Goal: Information Seeking & Learning: Learn about a topic

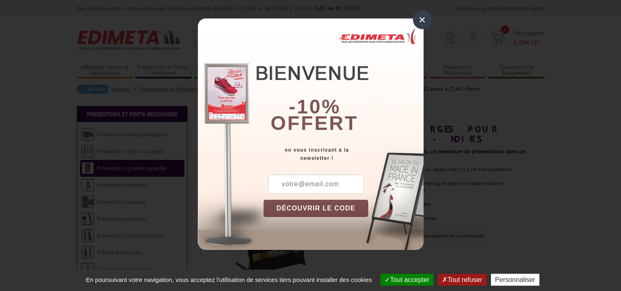
click at [415, 18] on div "×" at bounding box center [422, 19] width 19 height 19
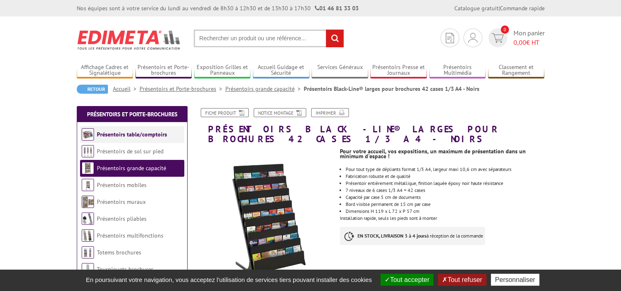
click at [115, 133] on link "Présentoirs table/comptoirs" at bounding box center [132, 134] width 70 height 7
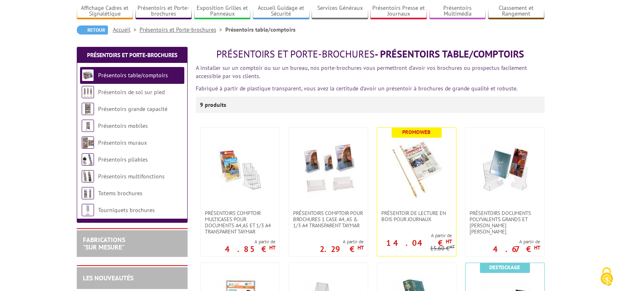
scroll to position [41, 0]
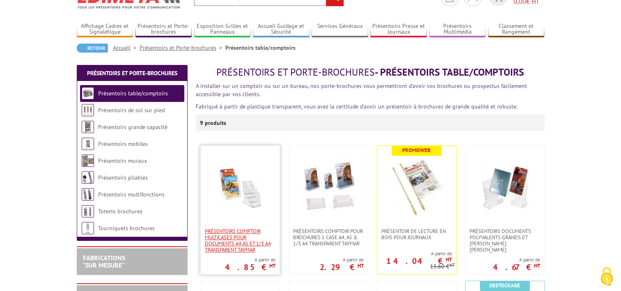
click at [232, 236] on span "Présentoirs comptoir multicases POUR DOCUMENTS A4,A5 ET 1/3 A4 TRANSPARENT TAYM…" at bounding box center [240, 240] width 71 height 25
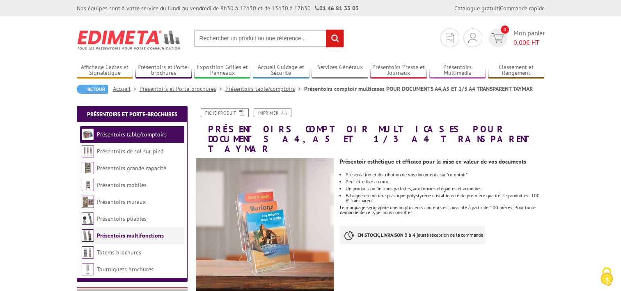
click at [126, 234] on link "Présentoirs multifonctions" at bounding box center [130, 235] width 67 height 7
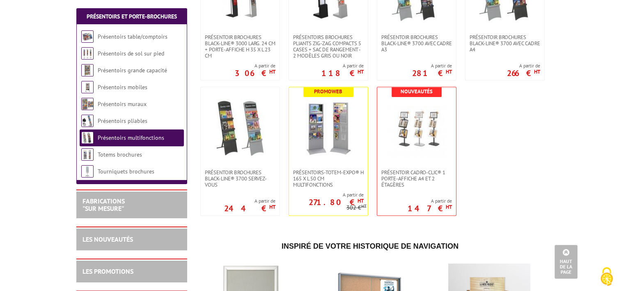
scroll to position [370, 0]
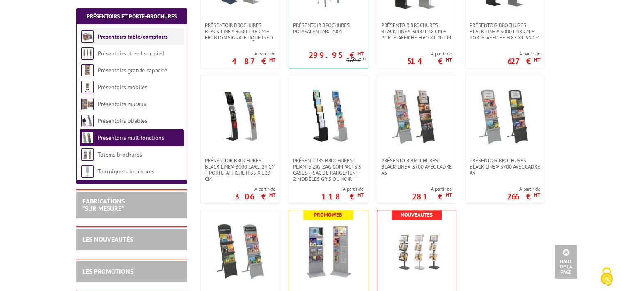
click at [122, 34] on link "Présentoirs table/comptoirs" at bounding box center [133, 36] width 70 height 7
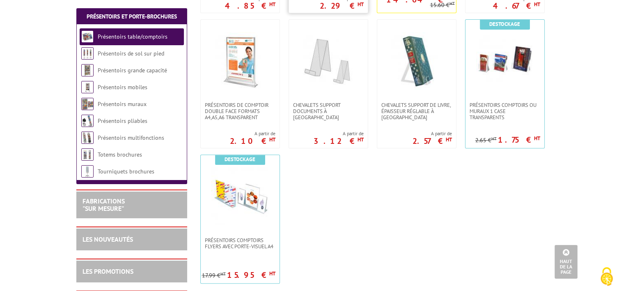
scroll to position [328, 0]
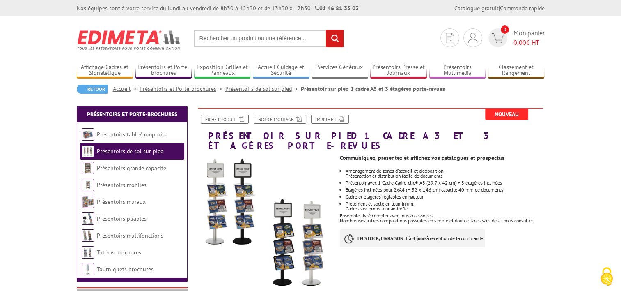
click at [105, 169] on link "Présentoirs grande capacité" at bounding box center [131, 167] width 69 height 7
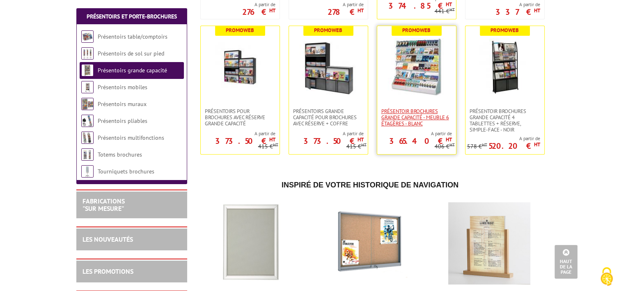
scroll to position [328, 0]
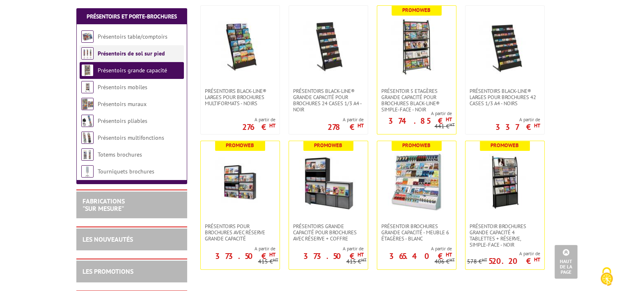
click at [123, 54] on link "Présentoirs de sol sur pied" at bounding box center [131, 53] width 67 height 7
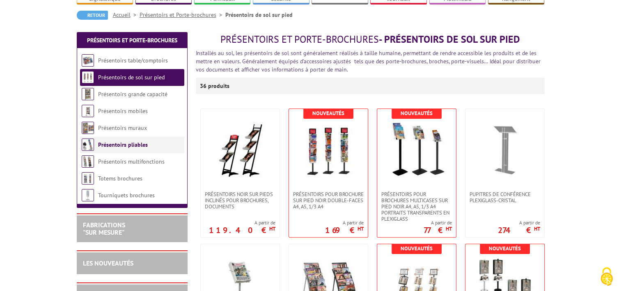
scroll to position [82, 0]
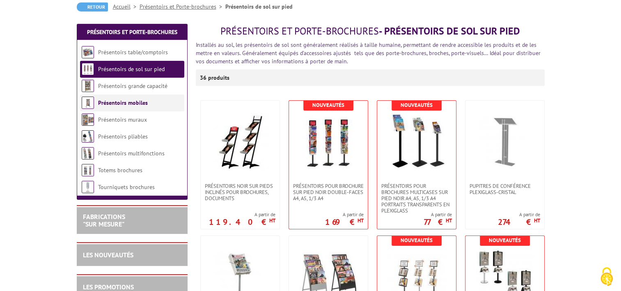
click at [116, 104] on link "Présentoirs mobiles" at bounding box center [123, 102] width 50 height 7
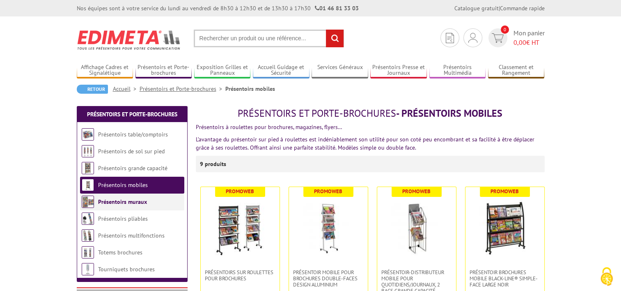
scroll to position [41, 0]
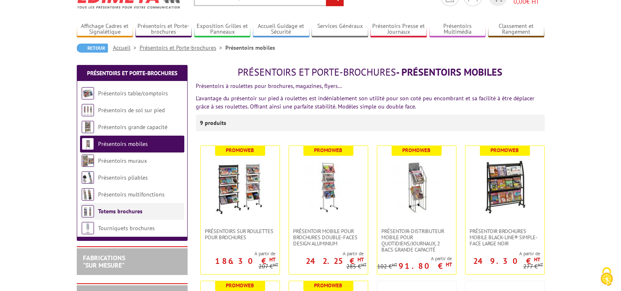
click at [113, 210] on link "Totems brochures" at bounding box center [120, 210] width 44 height 7
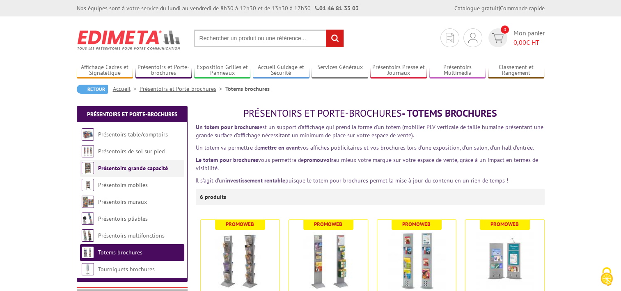
click at [108, 170] on link "Présentoirs grande capacité" at bounding box center [133, 167] width 70 height 7
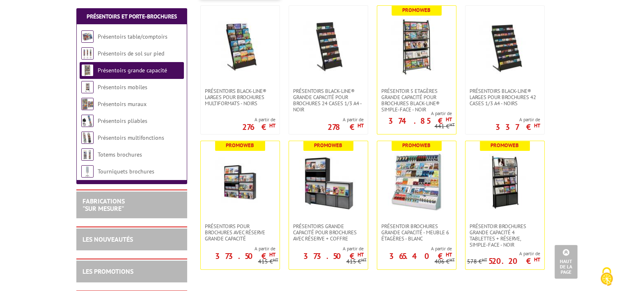
scroll to position [370, 0]
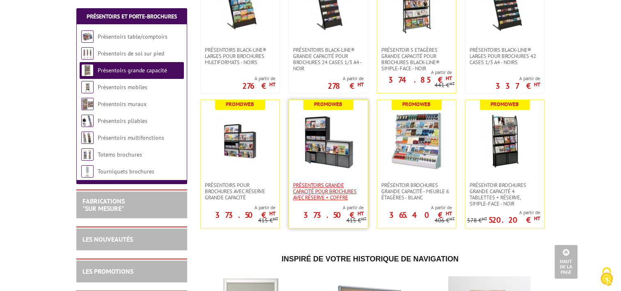
click at [329, 182] on span "Présentoirs grande capacité pour brochures avec réserve + coffre" at bounding box center [328, 191] width 71 height 18
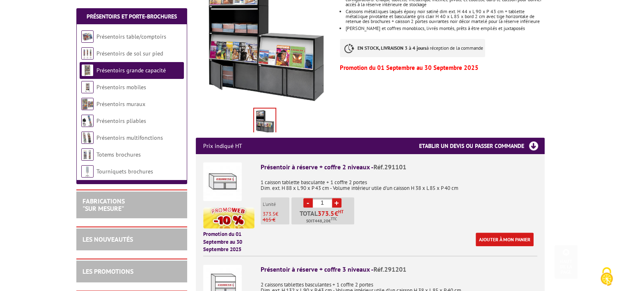
scroll to position [205, 0]
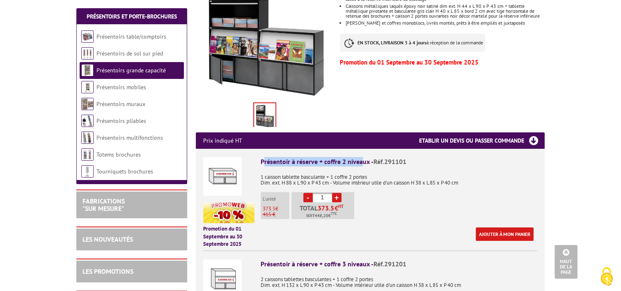
drag, startPoint x: 264, startPoint y: 152, endPoint x: 360, endPoint y: 153, distance: 95.3
click at [360, 157] on div "Présentoir à réserve + coffre 2 niveaux - Réf.291101" at bounding box center [399, 161] width 277 height 9
click at [358, 157] on div "Présentoir à réserve + coffre 2 niveaux - Réf.291101" at bounding box center [399, 161] width 277 height 9
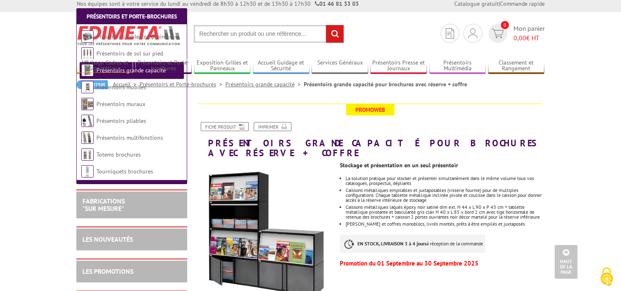
scroll to position [0, 0]
